Goal: Navigation & Orientation: Find specific page/section

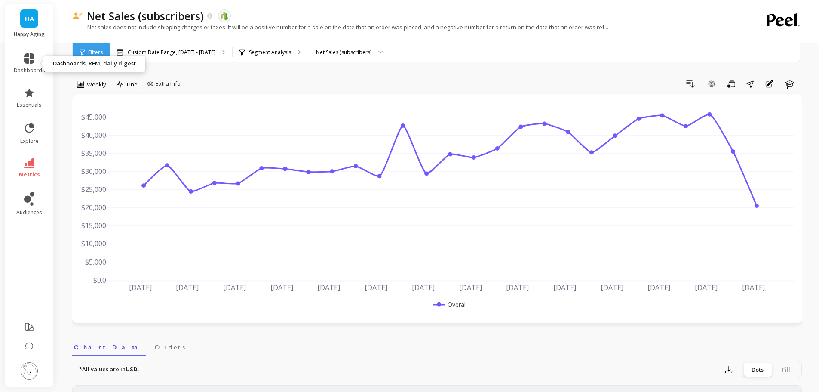
click at [30, 70] on span "dashboards" at bounding box center [29, 70] width 31 height 7
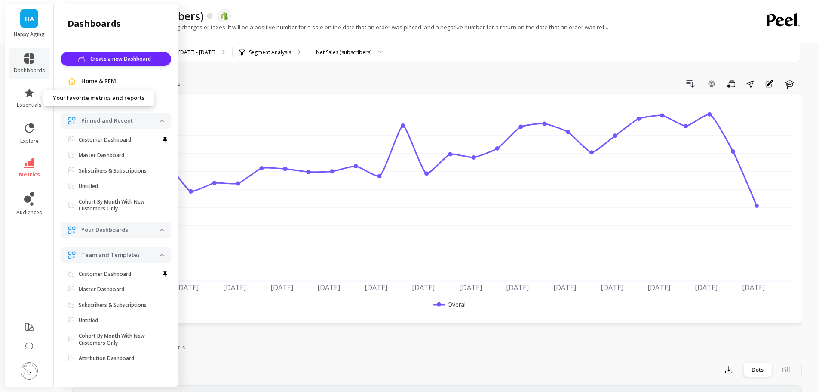
click at [29, 100] on link "essentials" at bounding box center [29, 98] width 31 height 21
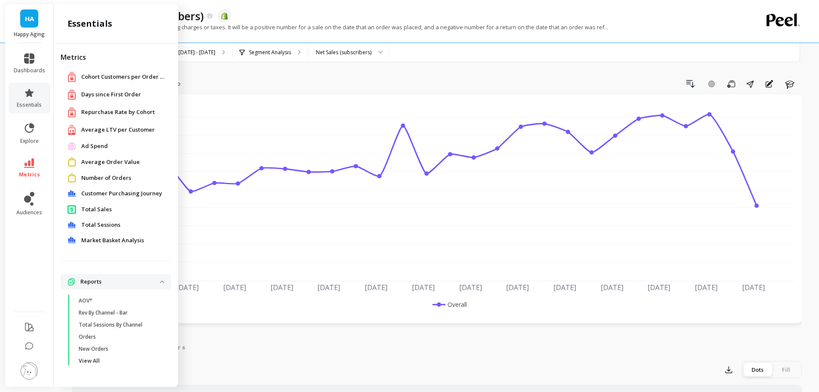
click at [271, 82] on div "Drill Down Add Goal Save Share Annotations Learn" at bounding box center [493, 84] width 618 height 14
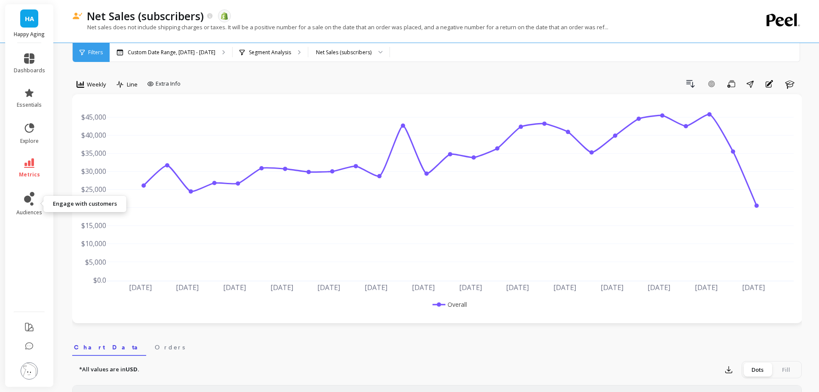
click at [28, 209] on span "audiences" at bounding box center [29, 212] width 26 height 7
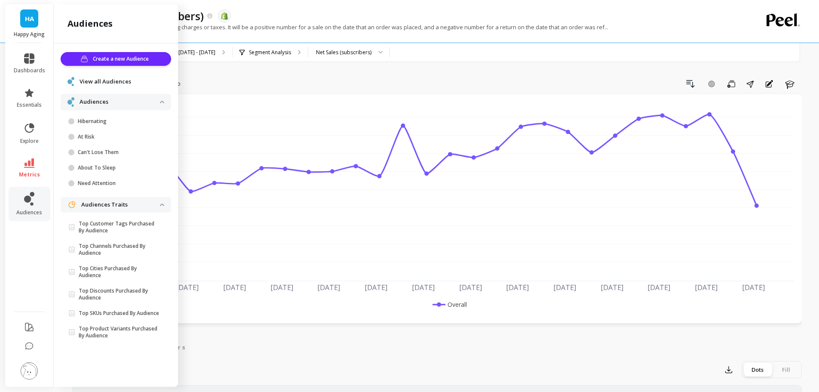
click at [34, 374] on img at bounding box center [29, 370] width 17 height 17
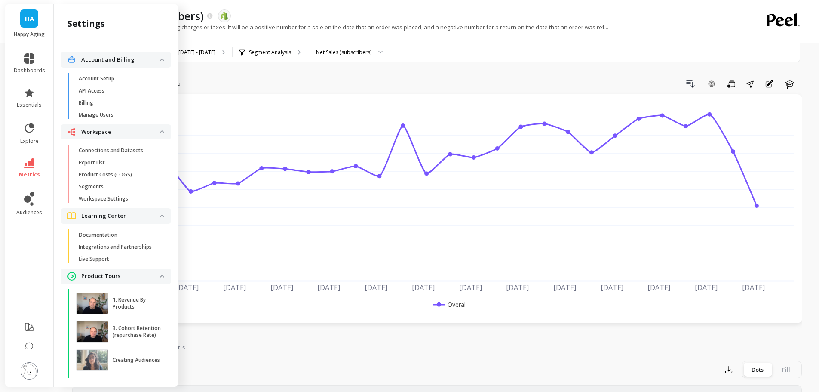
click at [92, 113] on p "Manage Users" at bounding box center [96, 114] width 35 height 7
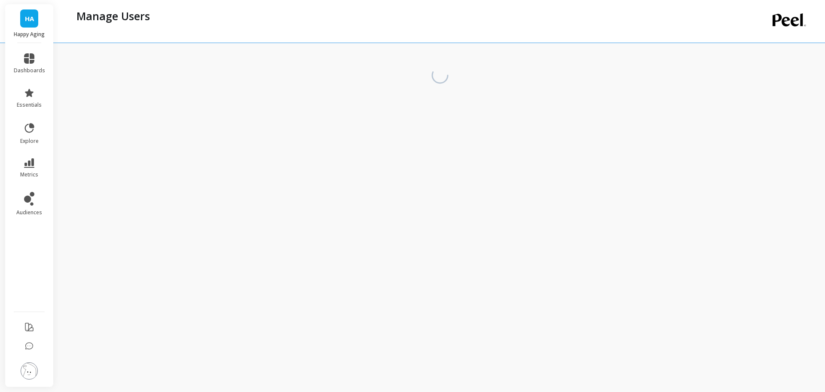
click at [33, 380] on li at bounding box center [29, 371] width 49 height 31
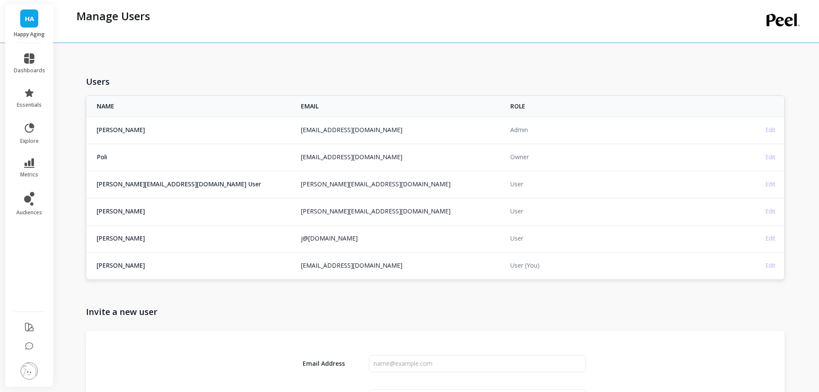
click at [33, 373] on img at bounding box center [29, 370] width 17 height 17
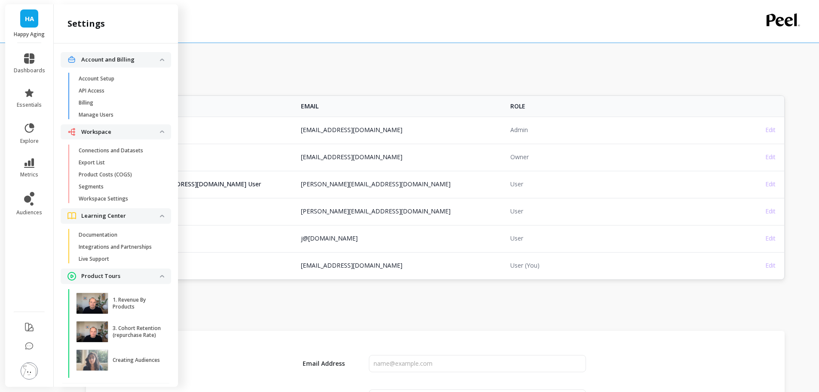
click at [114, 148] on p "Connections and Datasets" at bounding box center [111, 150] width 64 height 7
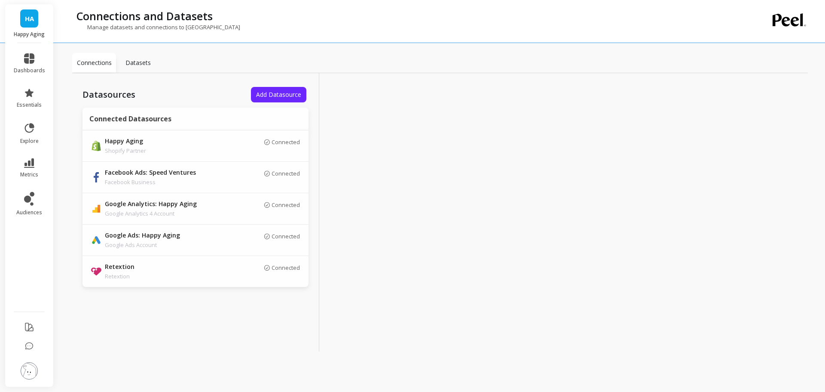
click at [178, 272] on p "Retextion" at bounding box center [165, 276] width 120 height 9
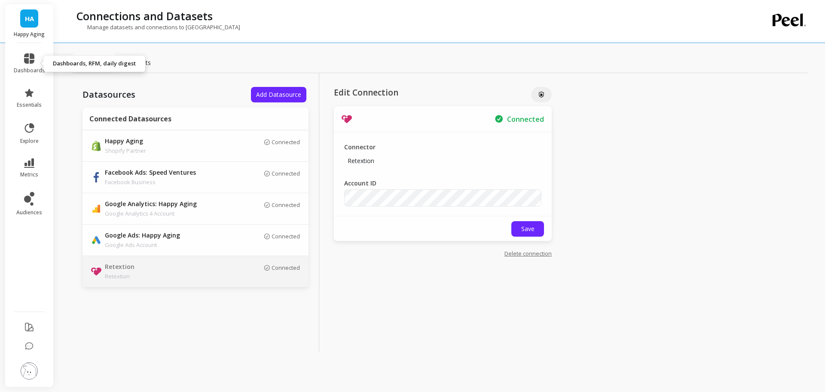
click at [43, 58] on link "dashboards" at bounding box center [29, 63] width 31 height 21
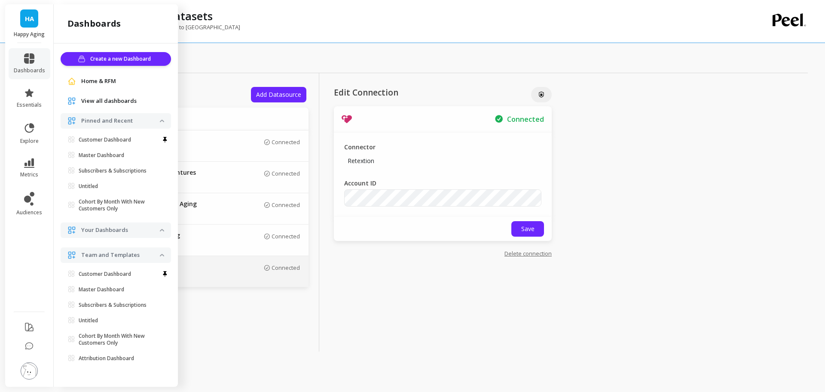
click at [119, 144] on link "Customer Dashboard" at bounding box center [117, 140] width 107 height 12
